Goal: Obtain resource: Obtain resource

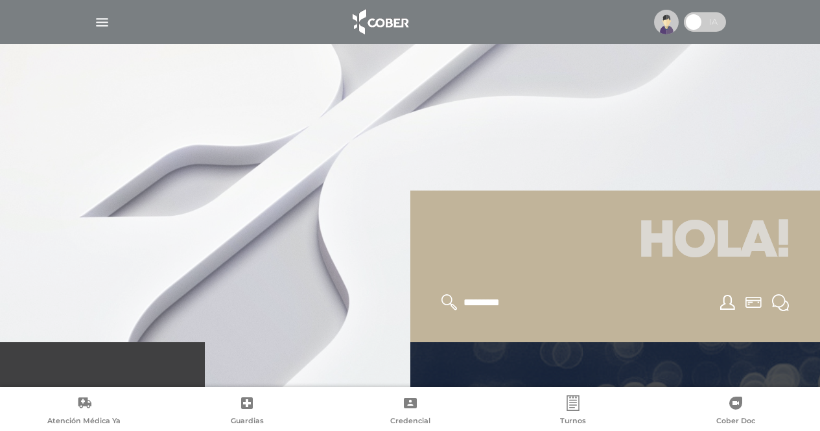
scroll to position [130, 0]
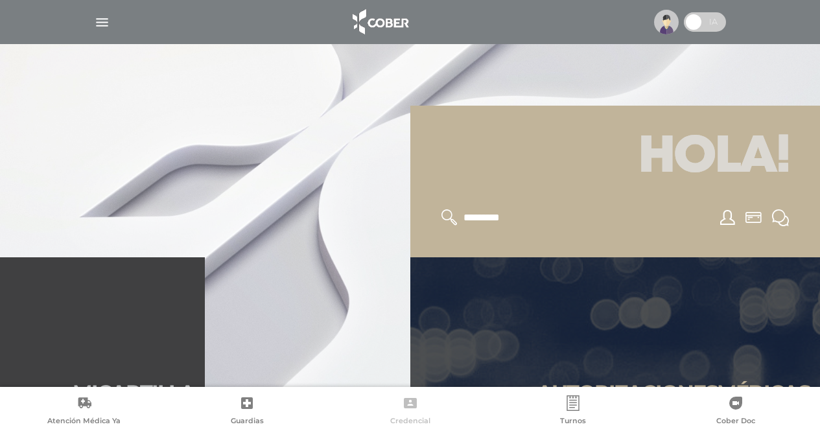
click at [404, 409] on icon at bounding box center [411, 403] width 16 height 16
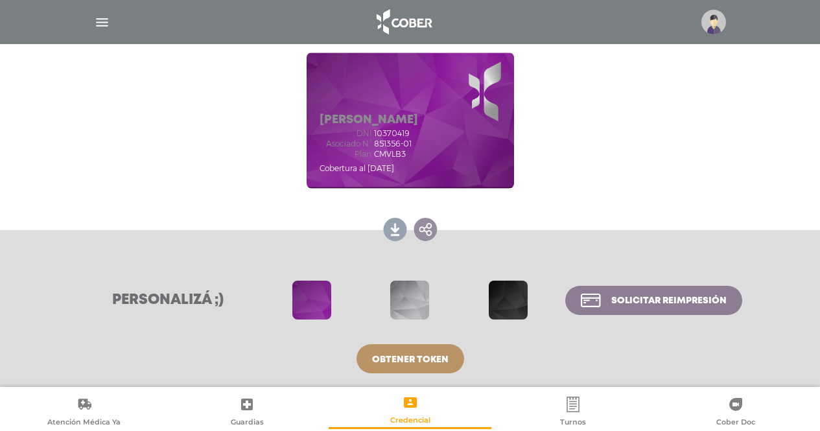
scroll to position [178, 0]
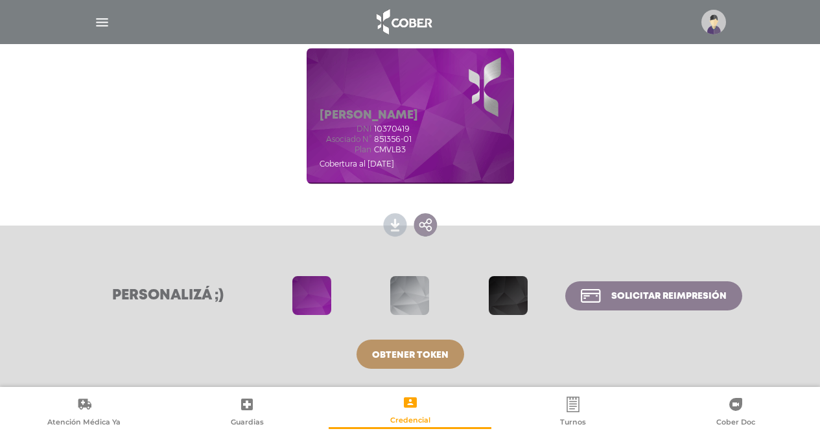
click at [401, 224] on link at bounding box center [395, 223] width 27 height 27
